Goal: Information Seeking & Learning: Check status

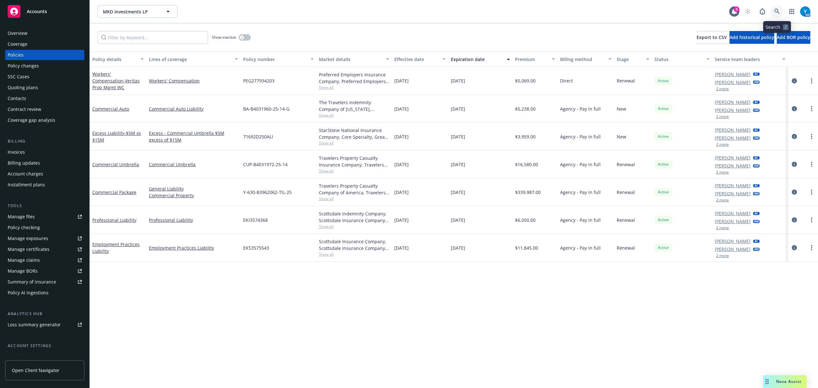
click at [779, 10] on icon at bounding box center [778, 12] width 6 height 6
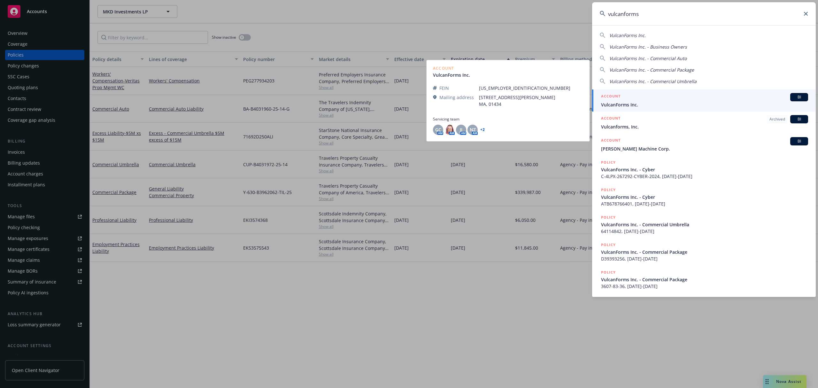
type input "vulcanforms"
click at [644, 103] on span "VulcanForms Inc." at bounding box center [704, 104] width 207 height 7
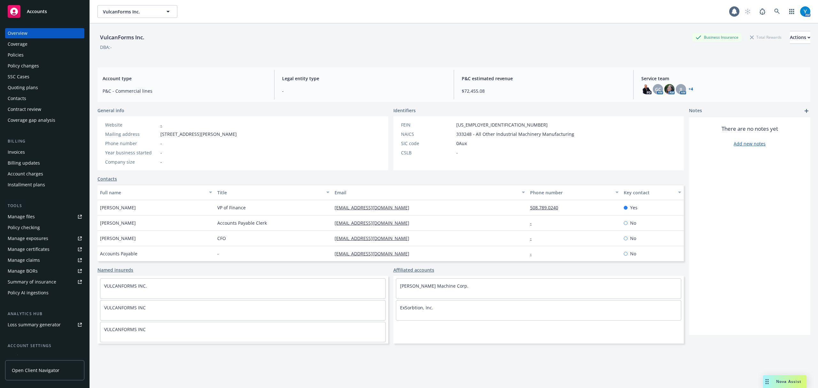
click at [15, 51] on div "Policies" at bounding box center [16, 55] width 16 height 10
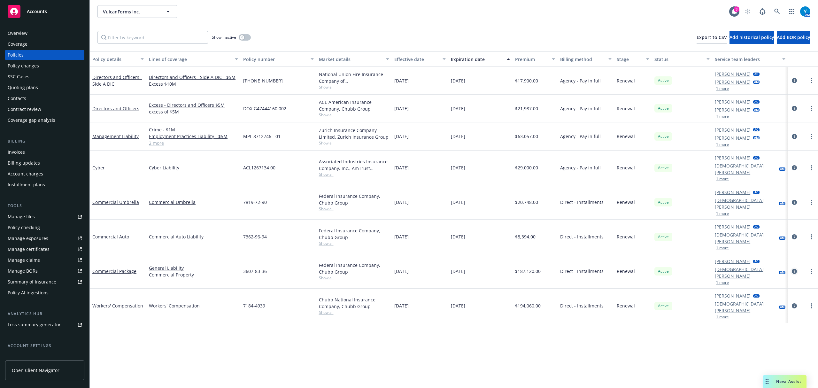
click at [797, 269] on icon "circleInformation" at bounding box center [794, 271] width 5 height 5
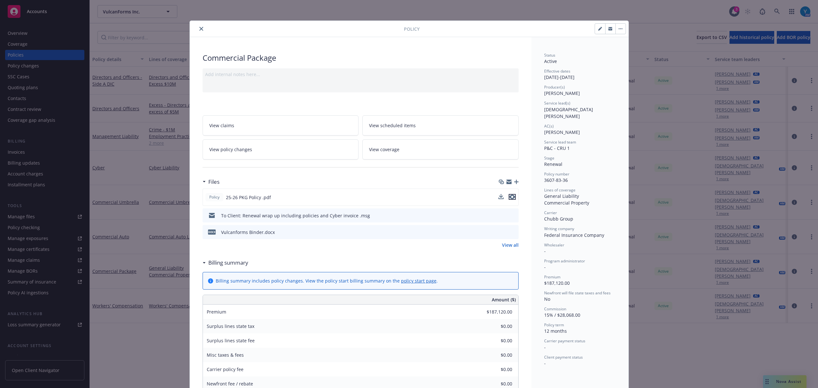
click at [511, 197] on icon "preview file" at bounding box center [513, 197] width 6 height 4
click at [421, 124] on link "View scheduled items" at bounding box center [440, 125] width 156 height 20
click at [511, 199] on icon "preview file" at bounding box center [513, 197] width 6 height 4
drag, startPoint x: 198, startPoint y: 27, endPoint x: 206, endPoint y: 11, distance: 18.2
click at [199, 27] on icon "close" at bounding box center [201, 29] width 4 height 4
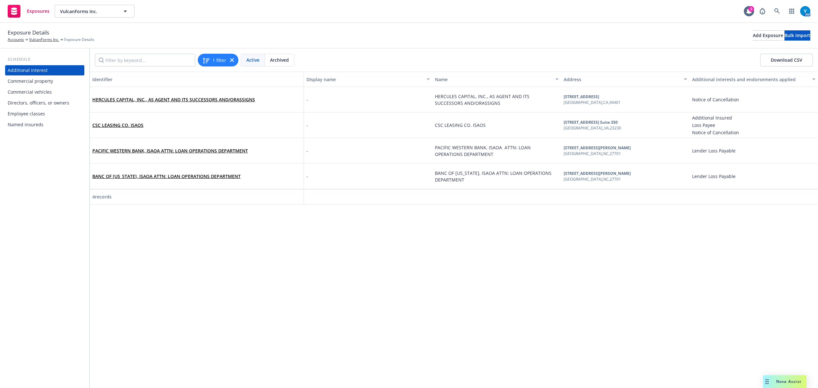
drag, startPoint x: 33, startPoint y: 126, endPoint x: 42, endPoint y: 123, distance: 8.8
click at [33, 126] on div "Named insureds" at bounding box center [26, 125] width 36 height 10
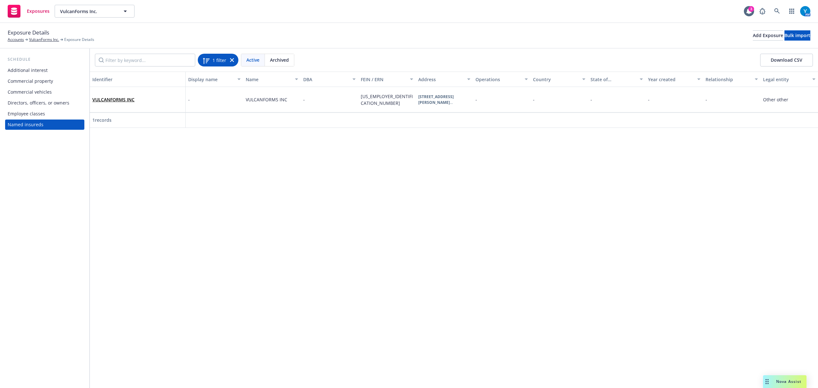
click at [231, 58] on icon at bounding box center [232, 60] width 4 height 4
